Goal: Use online tool/utility

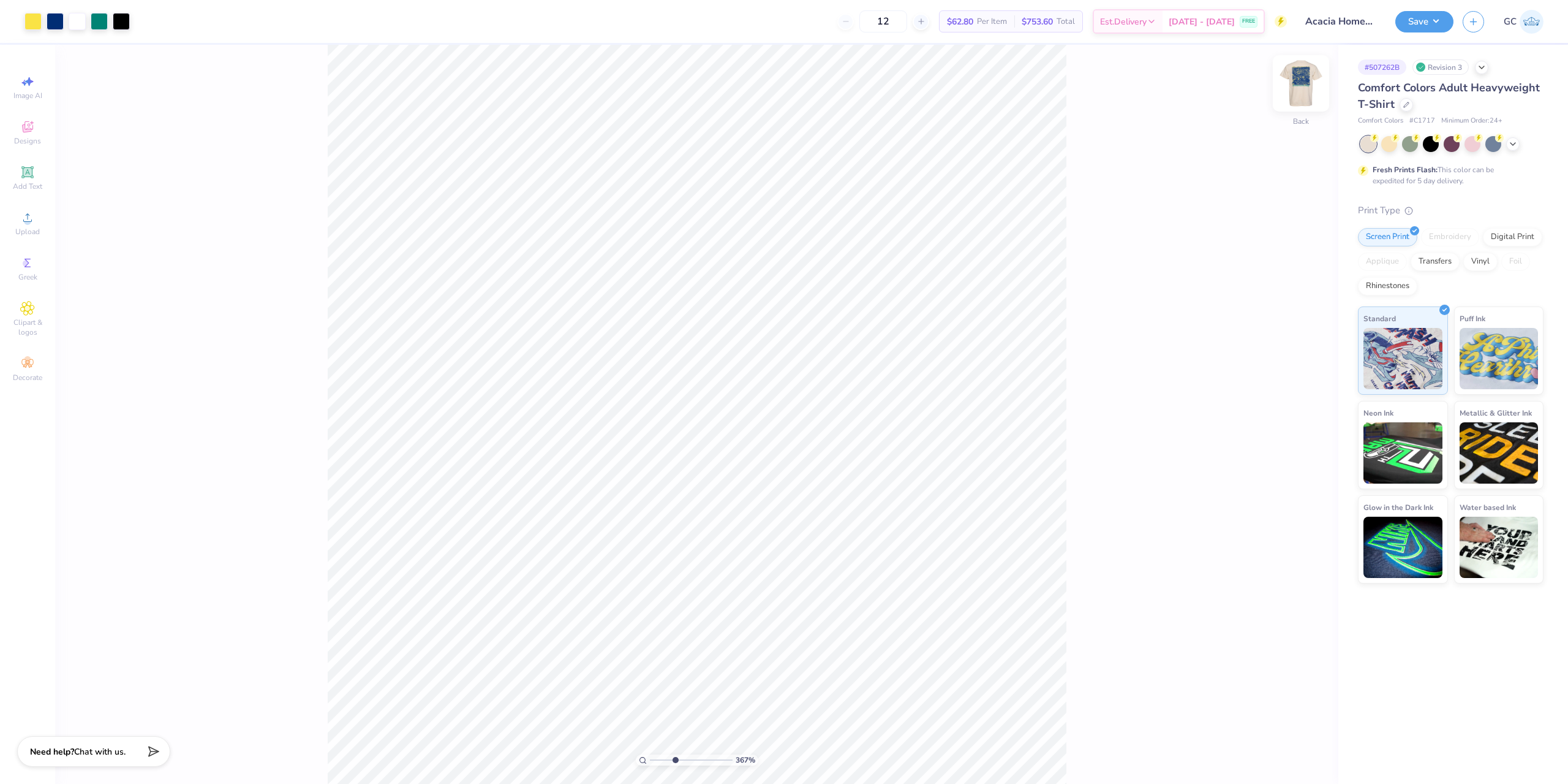
click at [1305, 84] on img at bounding box center [1301, 83] width 49 height 49
click at [55, 22] on div at bounding box center [55, 20] width 17 height 17
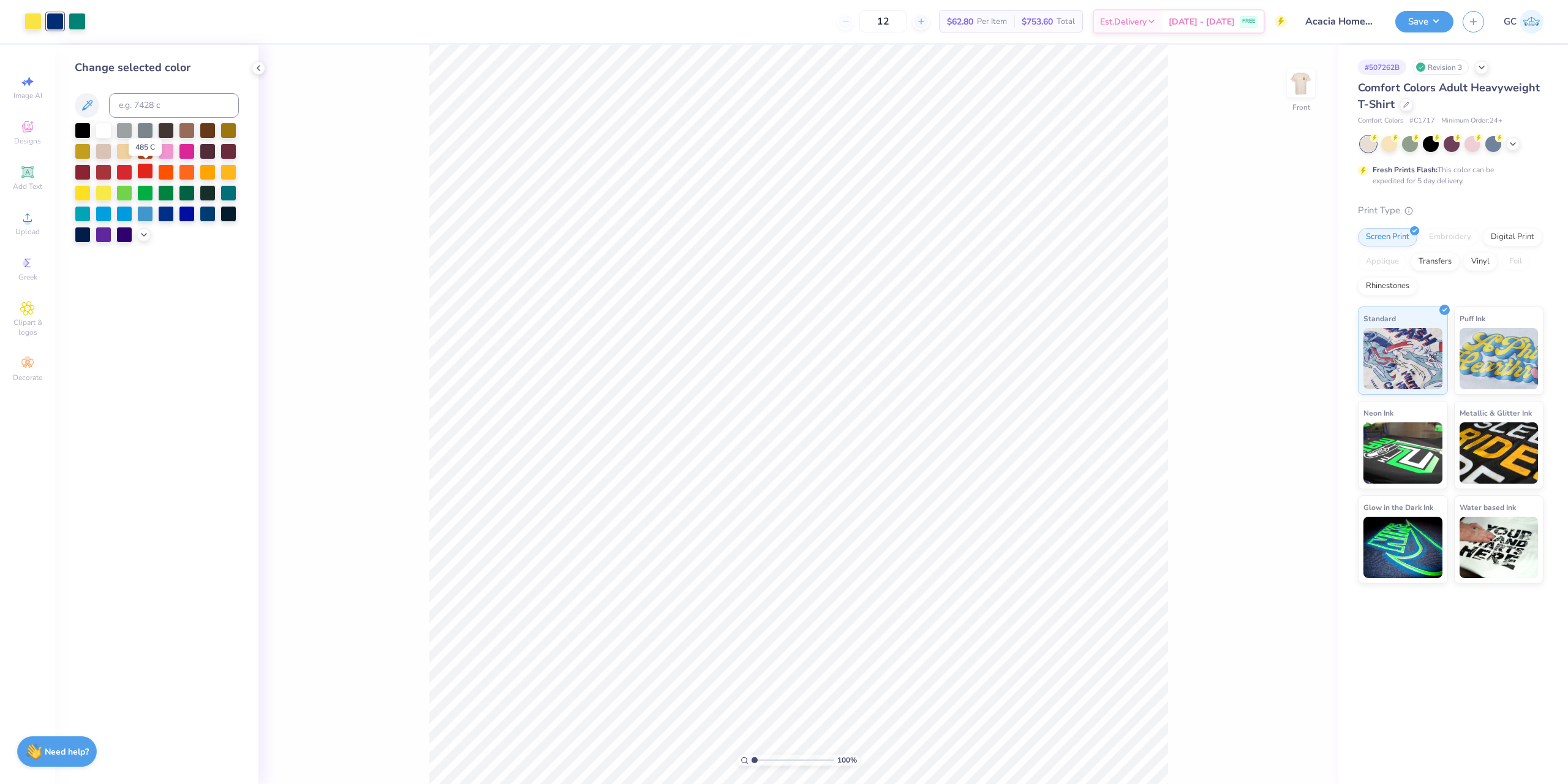
click at [144, 171] on div at bounding box center [145, 171] width 16 height 16
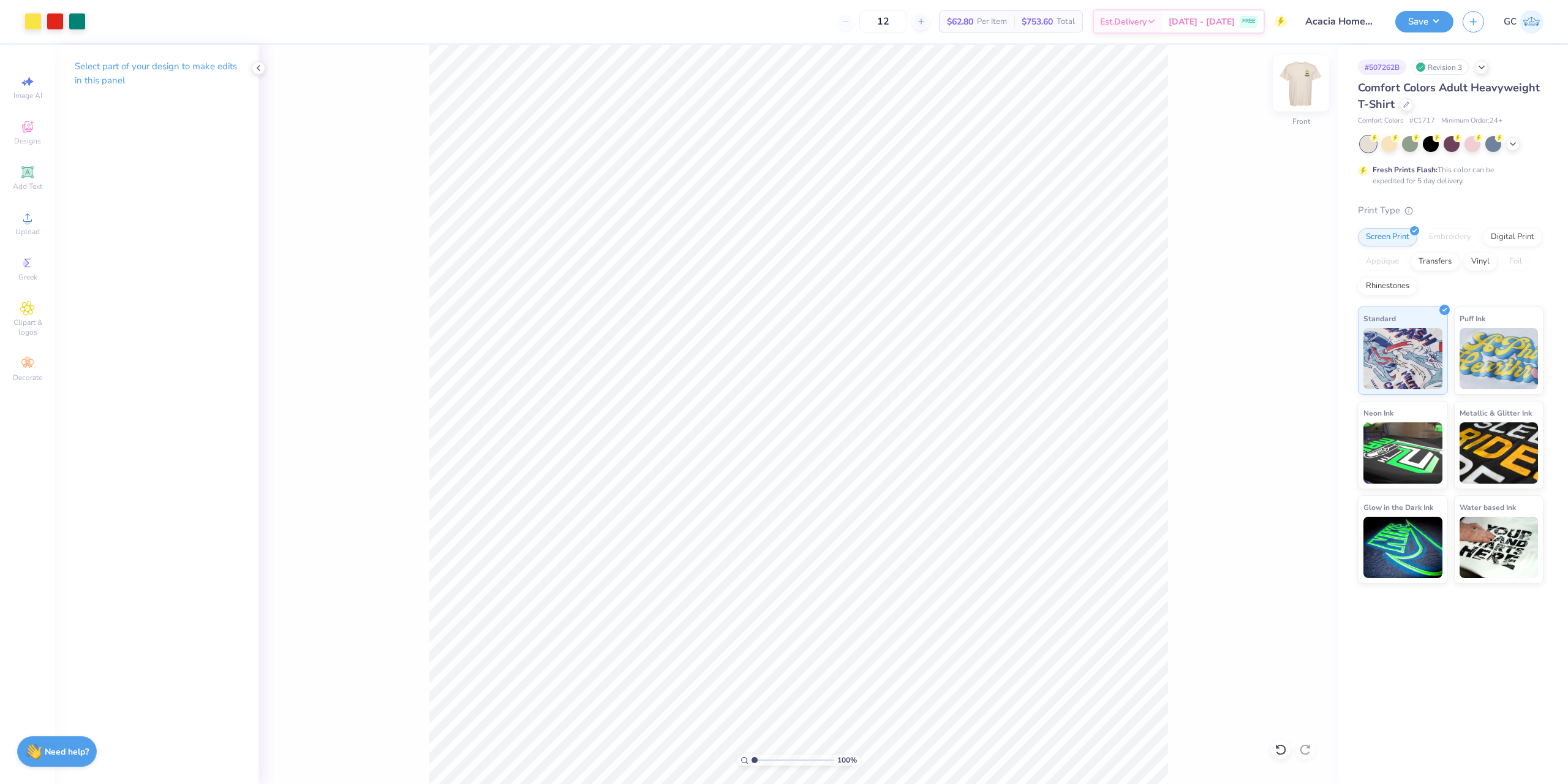
click at [1303, 86] on img at bounding box center [1301, 83] width 49 height 49
click at [1307, 83] on img at bounding box center [1301, 83] width 49 height 49
type input "2.01445811466782"
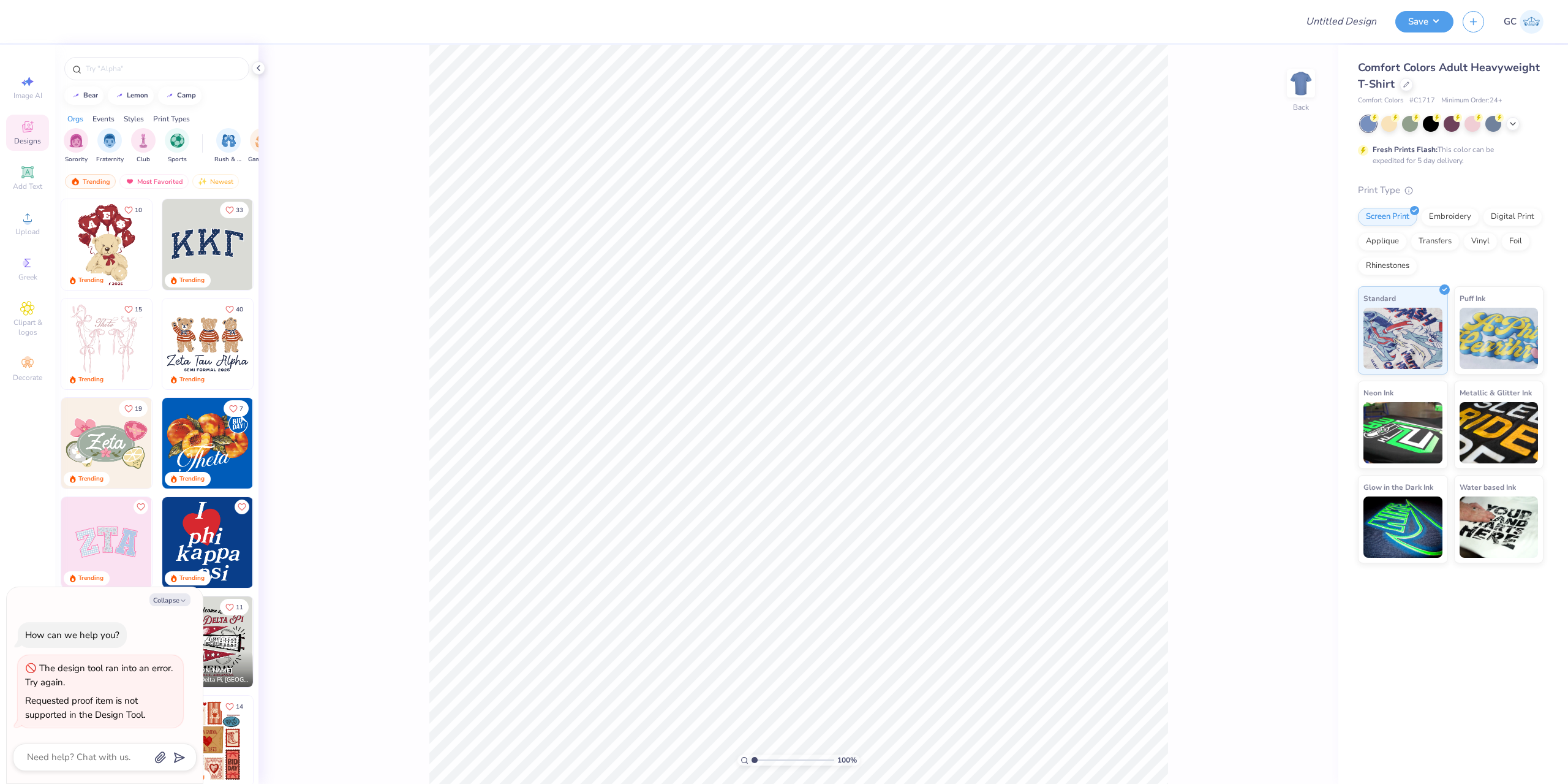
type textarea "x"
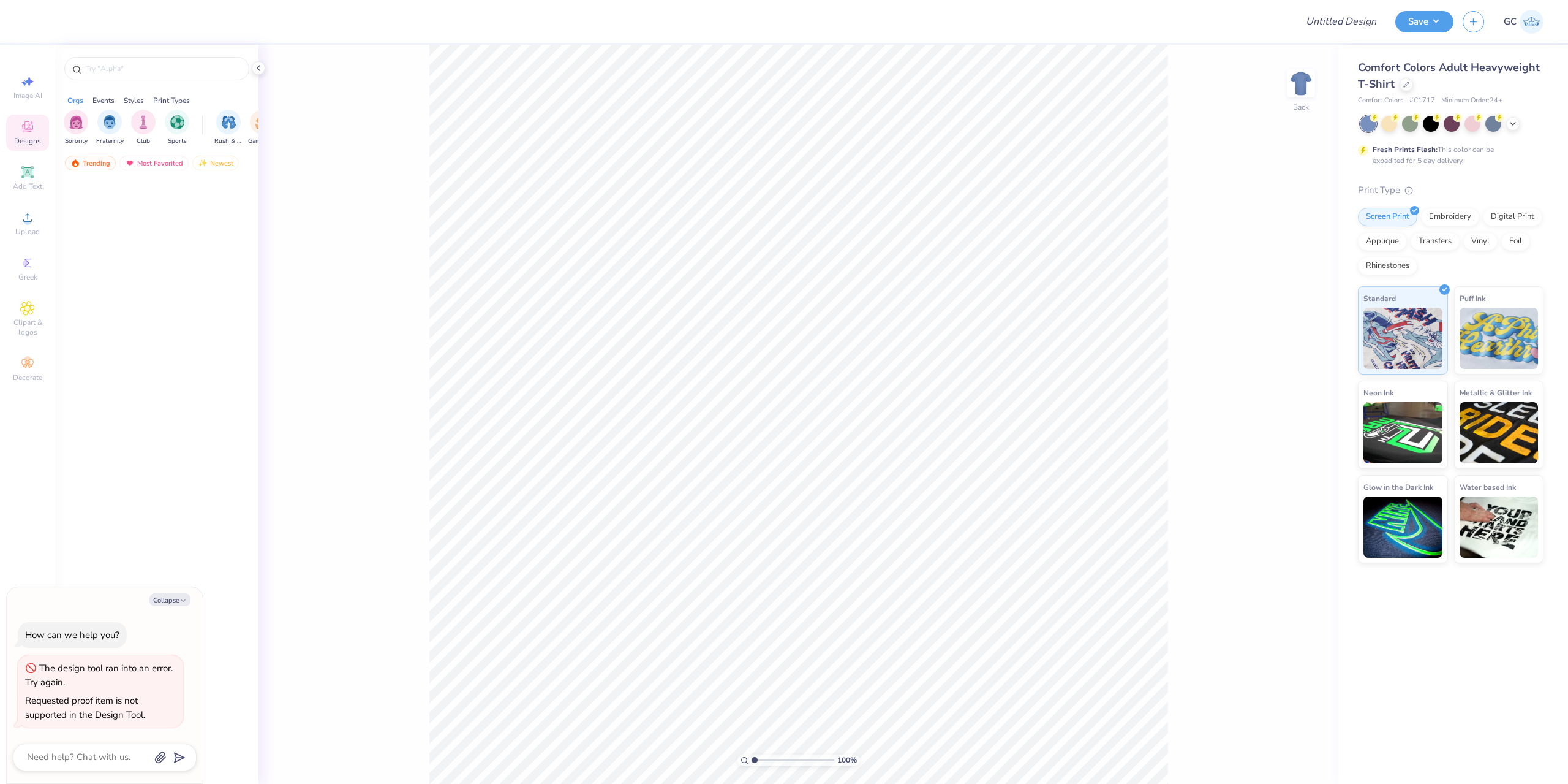
type textarea "x"
